Goal: Find specific page/section: Find specific page/section

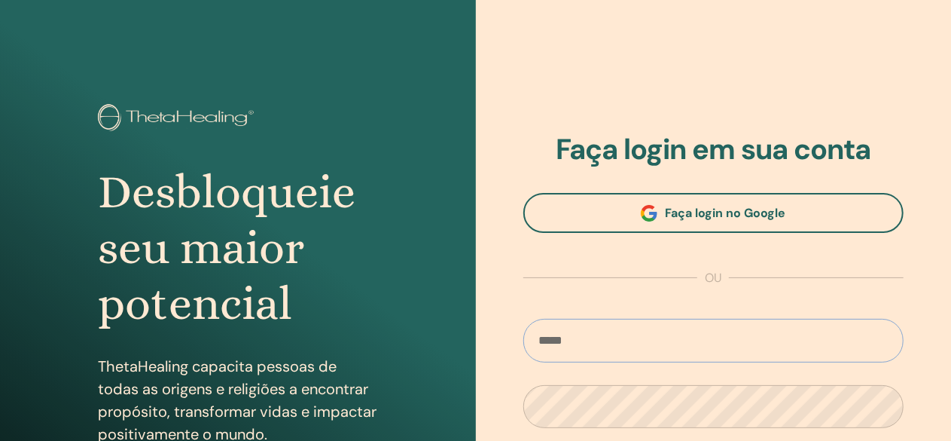
type input "**********"
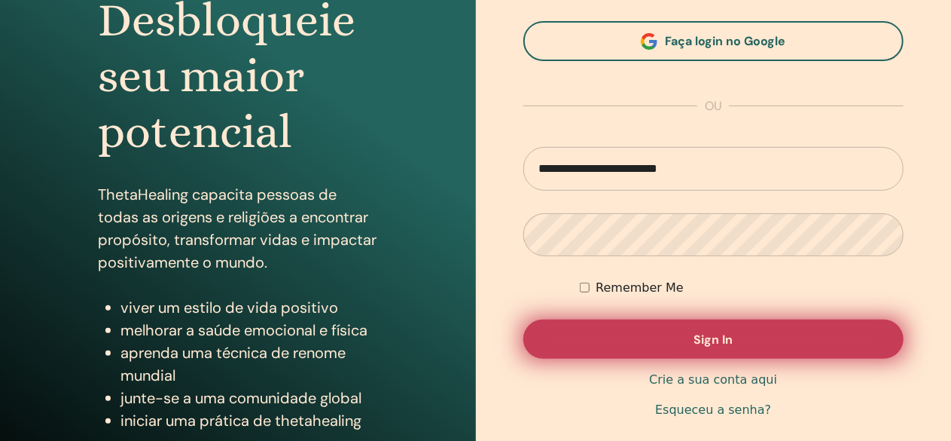
scroll to position [226, 0]
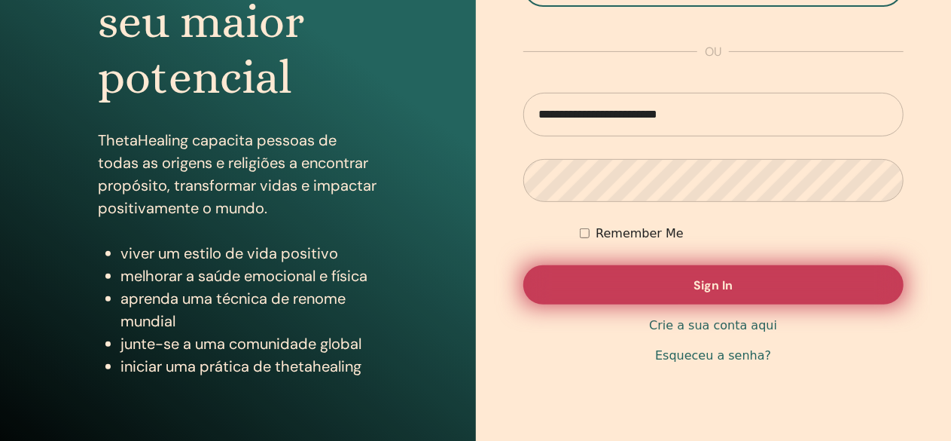
click at [788, 278] on button "Sign In" at bounding box center [713, 284] width 381 height 39
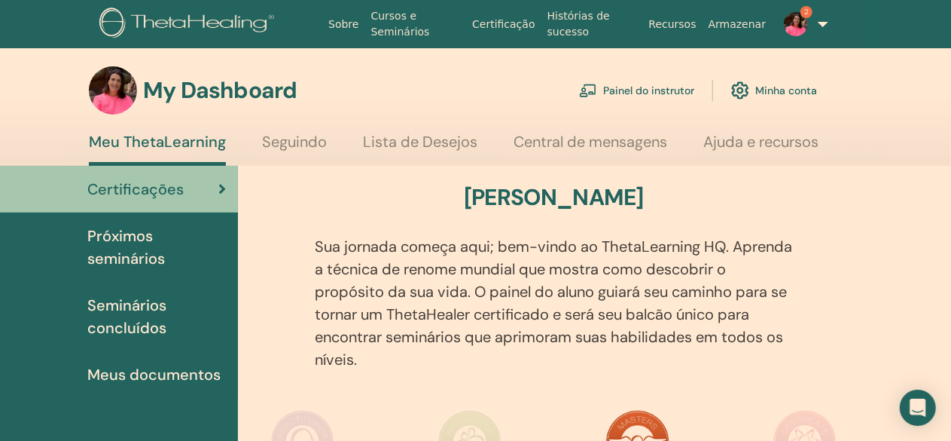
click at [628, 90] on link "Painel do instrutor" at bounding box center [636, 90] width 115 height 33
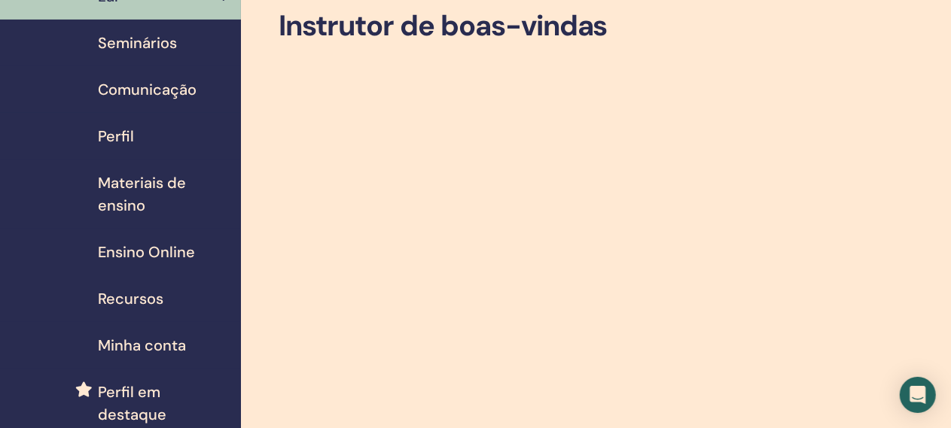
scroll to position [151, 0]
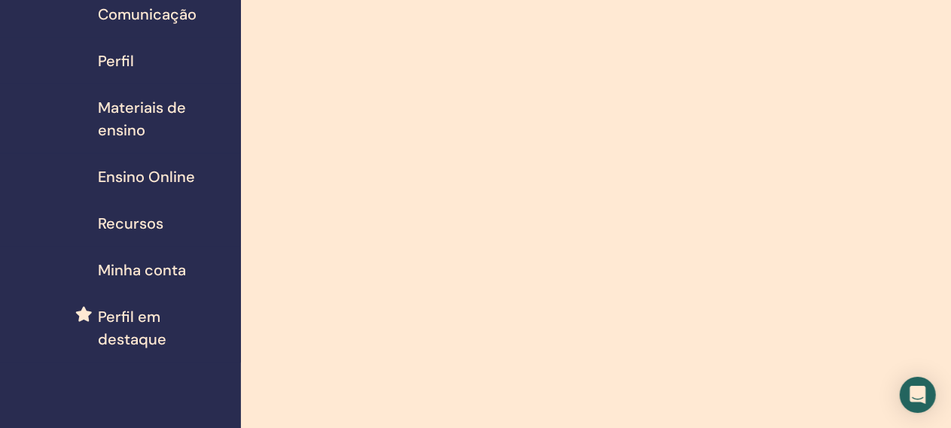
click at [148, 108] on span "Materiais de ensino" at bounding box center [163, 118] width 131 height 45
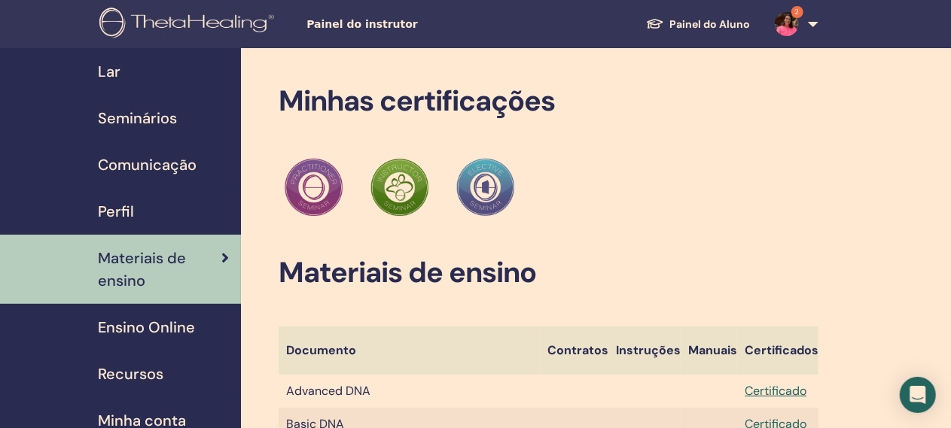
click at [182, 162] on span "Comunicação" at bounding box center [147, 165] width 99 height 23
